Goal: Information Seeking & Learning: Learn about a topic

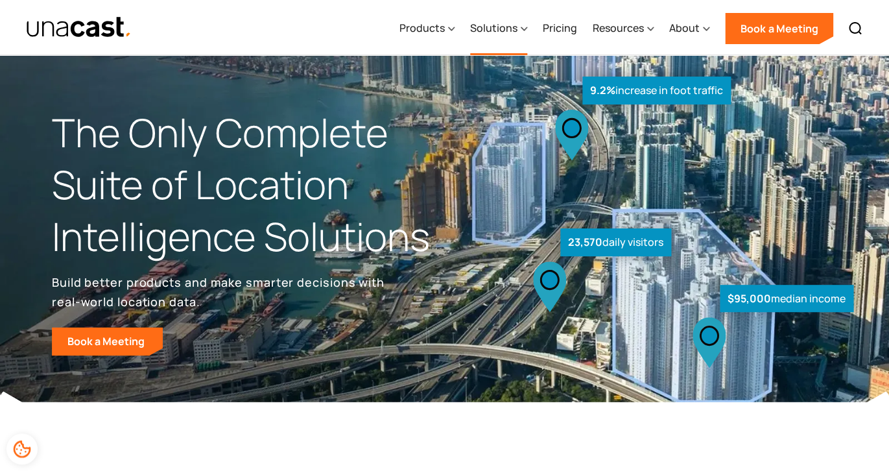
click at [513, 28] on div "Solutions" at bounding box center [493, 28] width 47 height 16
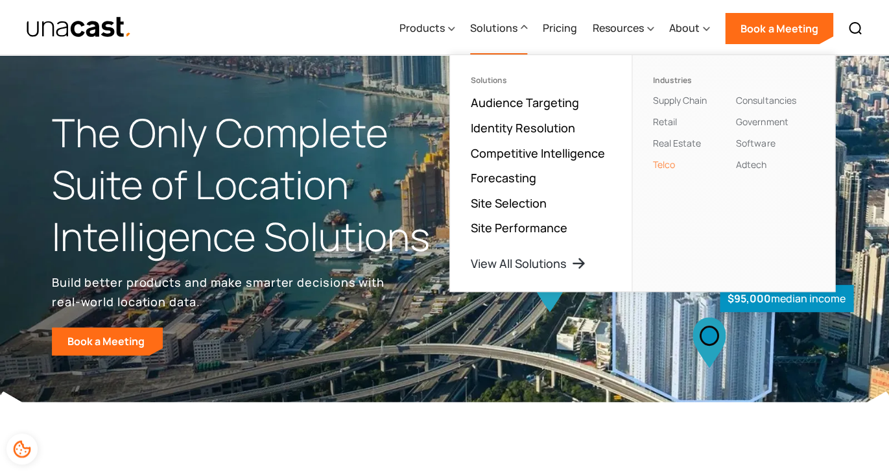
click at [665, 161] on link "Telco" at bounding box center [664, 164] width 22 height 12
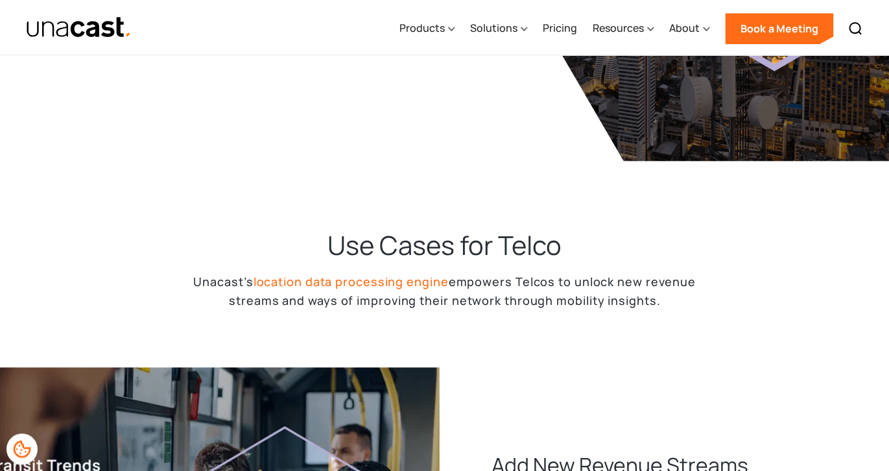
scroll to position [275, 0]
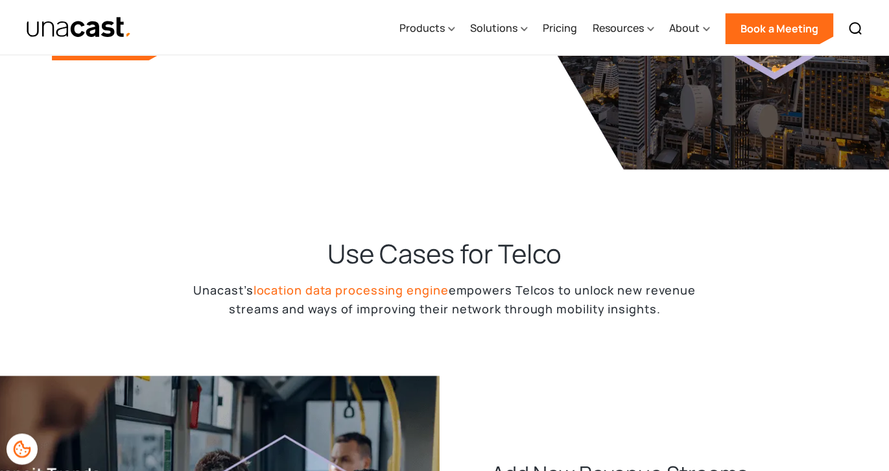
click at [395, 290] on link "location data processing engine" at bounding box center [350, 290] width 195 height 16
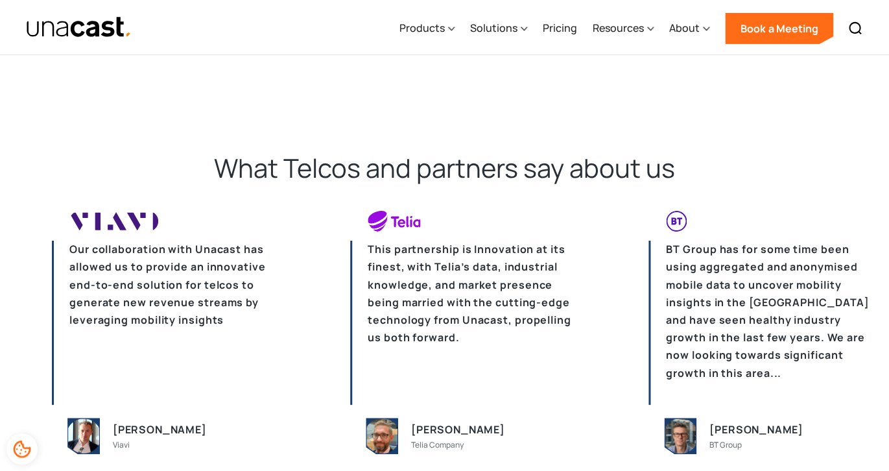
scroll to position [2753, 0]
click at [502, 347] on p "This partnership is Innovation at its finest, with Telia’s data, industrial kno…" at bounding box center [466, 322] width 233 height 164
click at [833, 359] on p "BT Group has for some time been using aggregated and anonymised mobile data to …" at bounding box center [764, 322] width 233 height 164
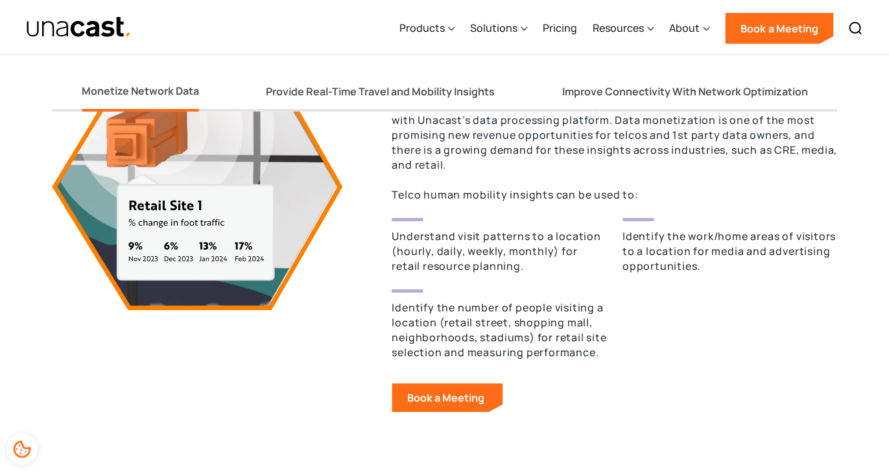
scroll to position [1205, 0]
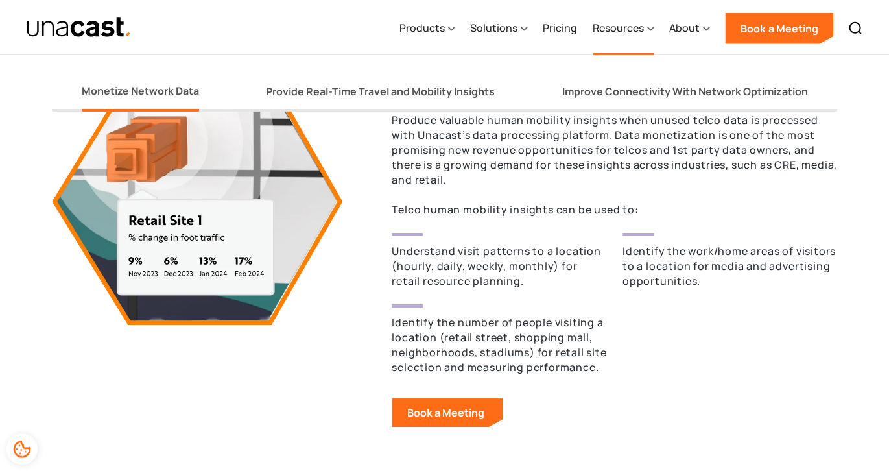
click at [648, 31] on icon at bounding box center [650, 29] width 6 height 14
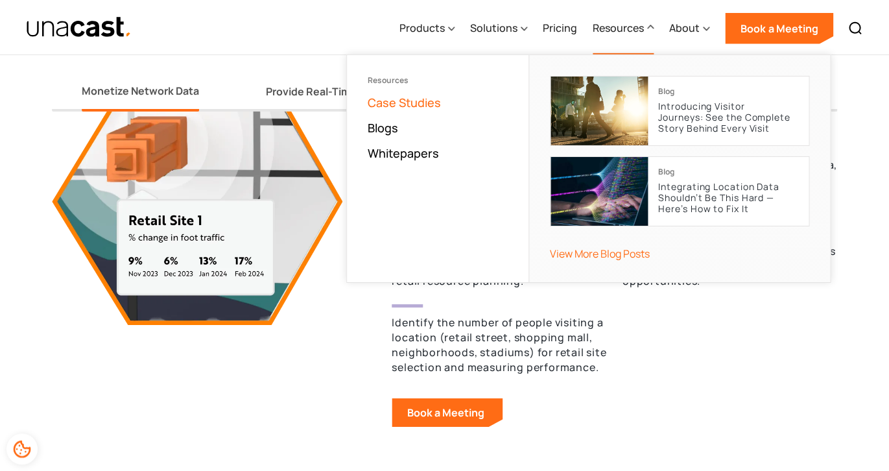
click at [411, 106] on link "Case Studies" at bounding box center [403, 103] width 73 height 16
